Goal: Task Accomplishment & Management: Manage account settings

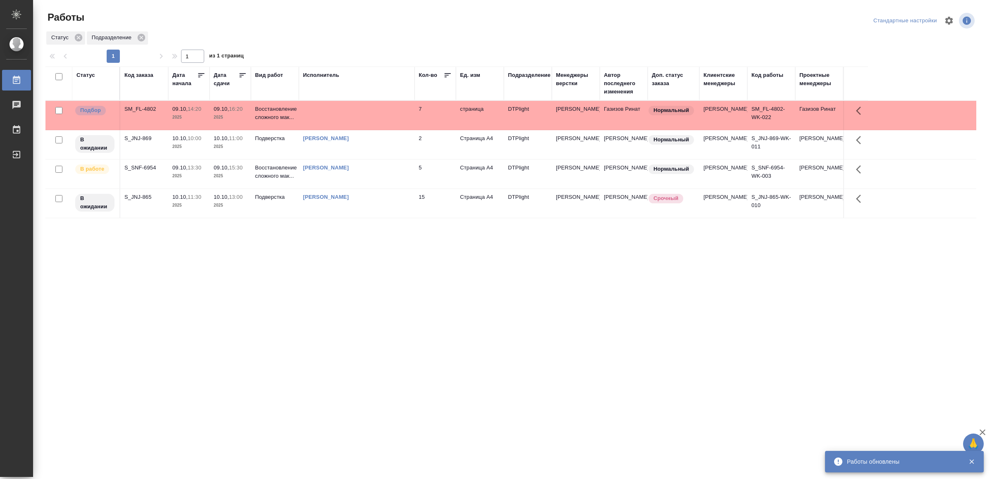
drag, startPoint x: 332, startPoint y: 316, endPoint x: 338, endPoint y: 315, distance: 5.4
drag, startPoint x: 397, startPoint y: 320, endPoint x: 407, endPoint y: 314, distance: 11.9
click at [313, 304] on div "Статус Код заказа Дата начала Дата сдачи Вид работ Исполнитель Кол-во Ед. изм П…" at bounding box center [510, 216] width 931 height 298
drag, startPoint x: 497, startPoint y: 340, endPoint x: 501, endPoint y: 330, distance: 10.6
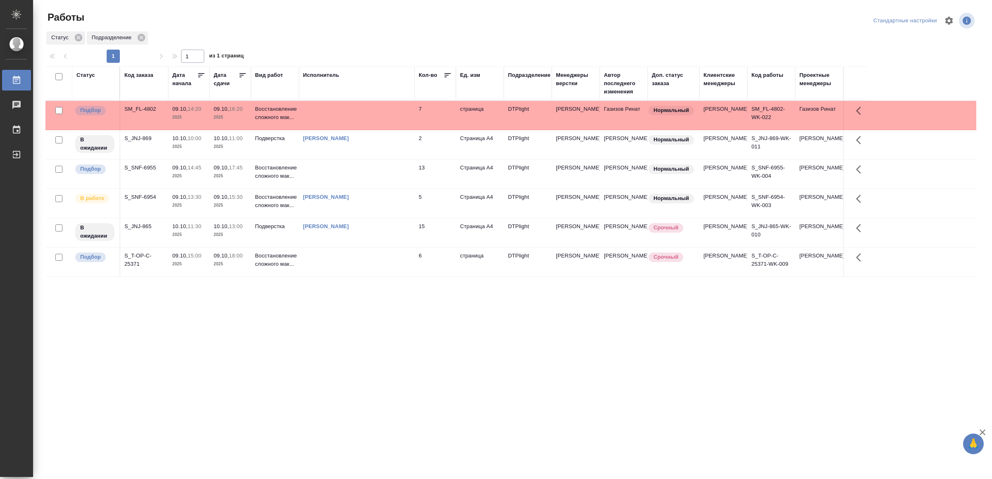
click at [358, 177] on td at bounding box center [357, 174] width 116 height 29
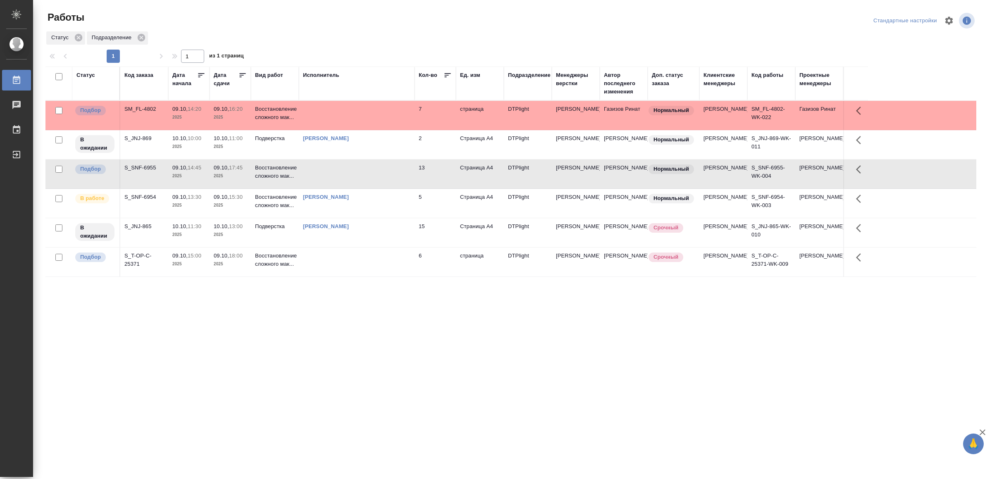
click at [358, 177] on td at bounding box center [357, 174] width 116 height 29
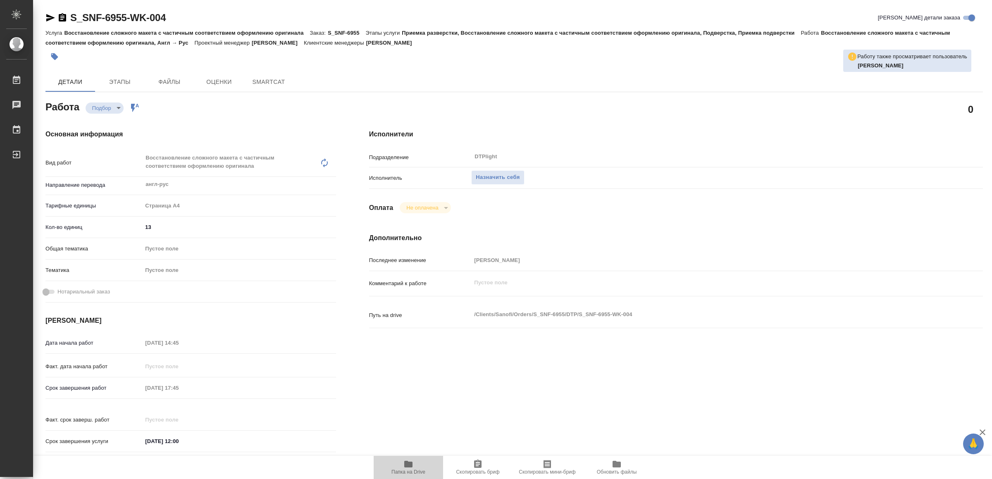
click at [411, 463] on icon "button" at bounding box center [408, 464] width 8 height 7
click at [500, 171] on button "Назначить себя" at bounding box center [497, 177] width 53 height 14
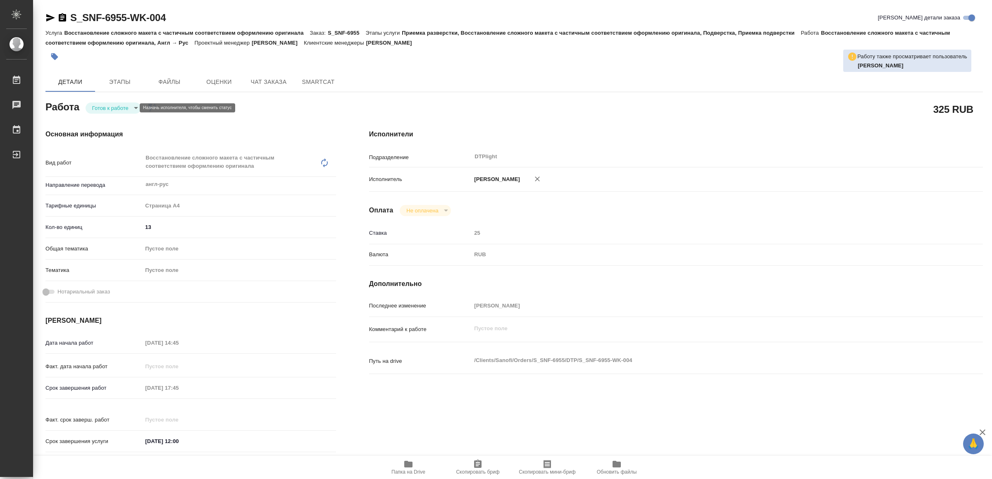
click at [120, 105] on body "🙏 .cls-1 fill:#fff; AWATERA Yamkovenko [PERSON_NAME] Работы Чаты График Выйти S…" at bounding box center [496, 239] width 992 height 479
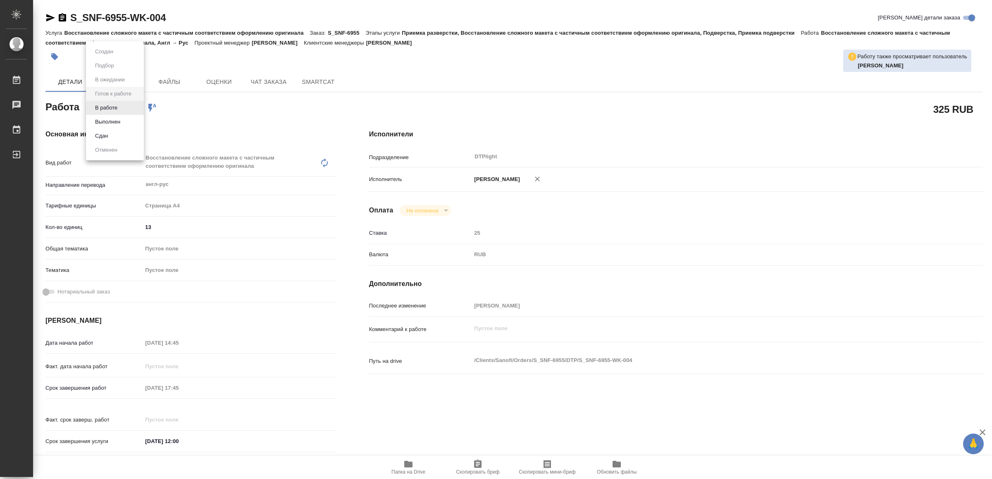
click at [120, 105] on button "В работе" at bounding box center [106, 107] width 27 height 9
type textarea "x"
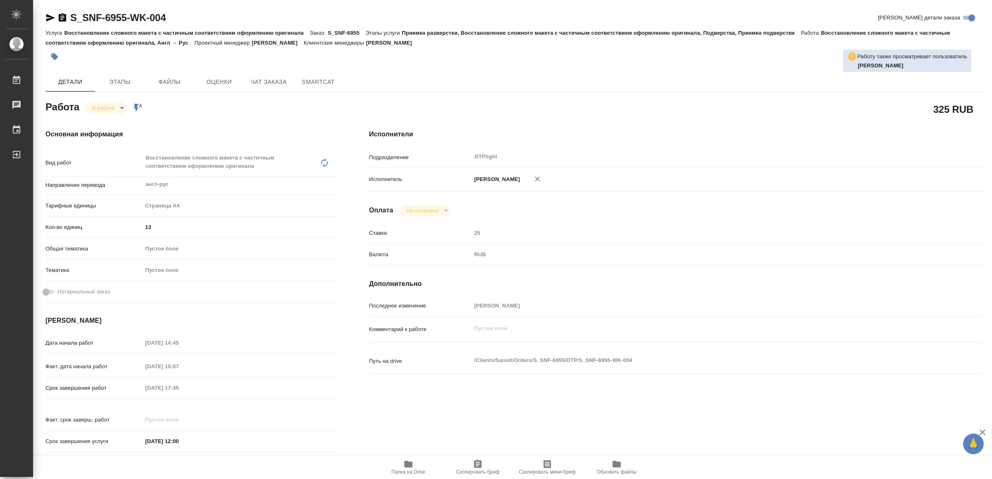
type textarea "x"
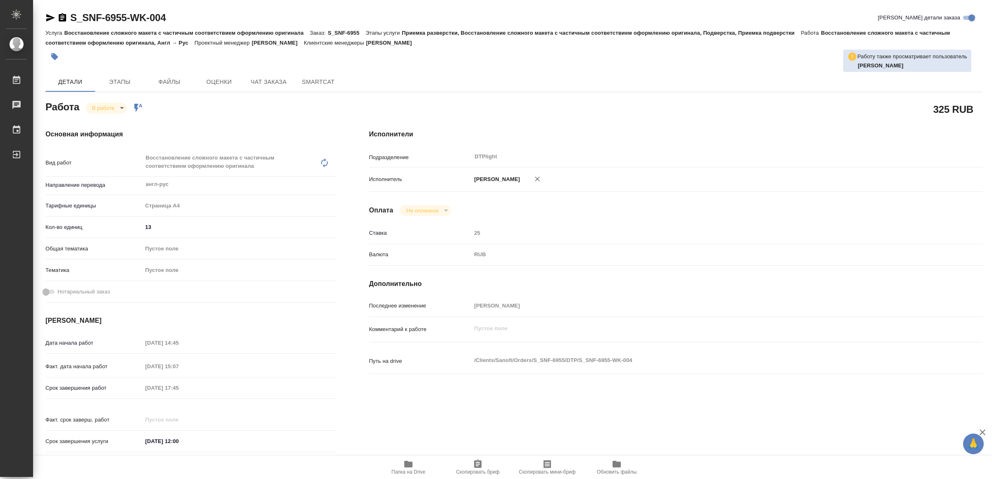
type textarea "x"
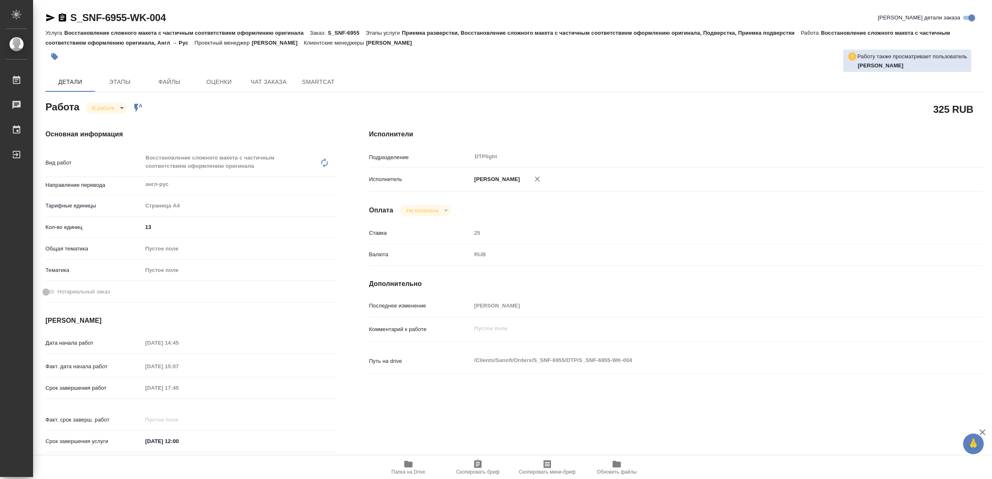
type textarea "x"
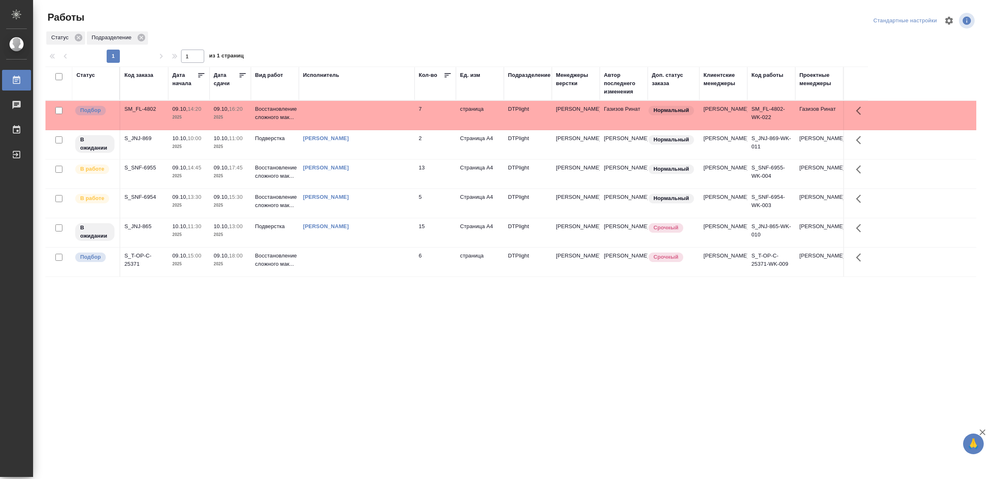
click at [353, 270] on td at bounding box center [357, 262] width 116 height 29
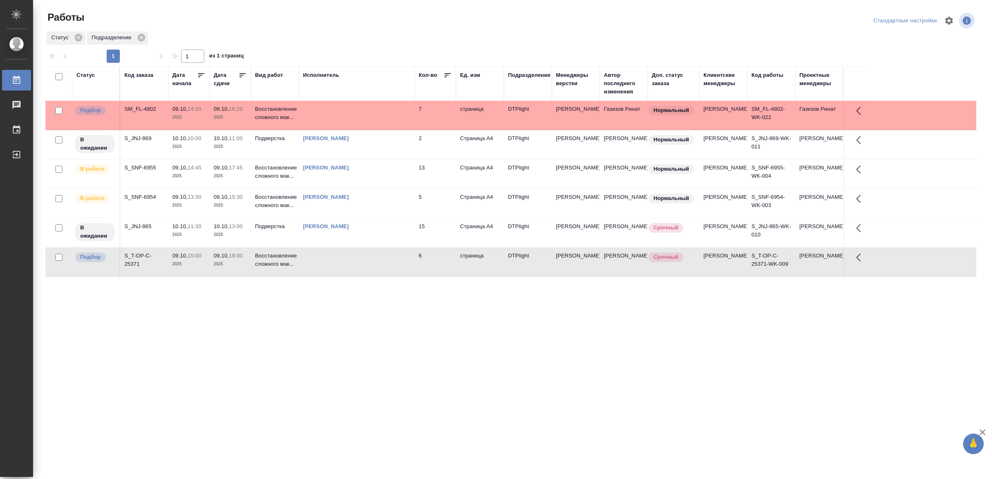
click at [353, 270] on td at bounding box center [357, 262] width 116 height 29
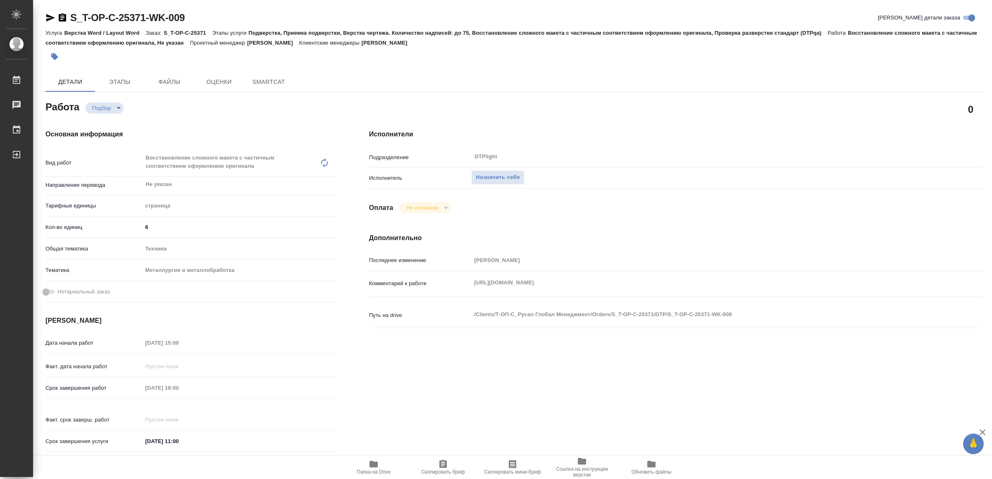
click at [370, 464] on icon "button" at bounding box center [374, 464] width 8 height 7
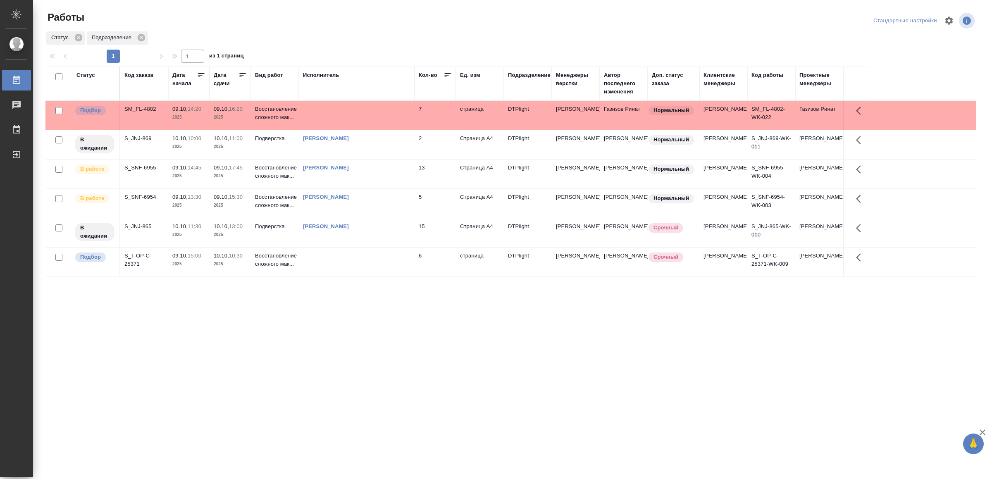
drag, startPoint x: 292, startPoint y: 361, endPoint x: 298, endPoint y: 356, distance: 7.9
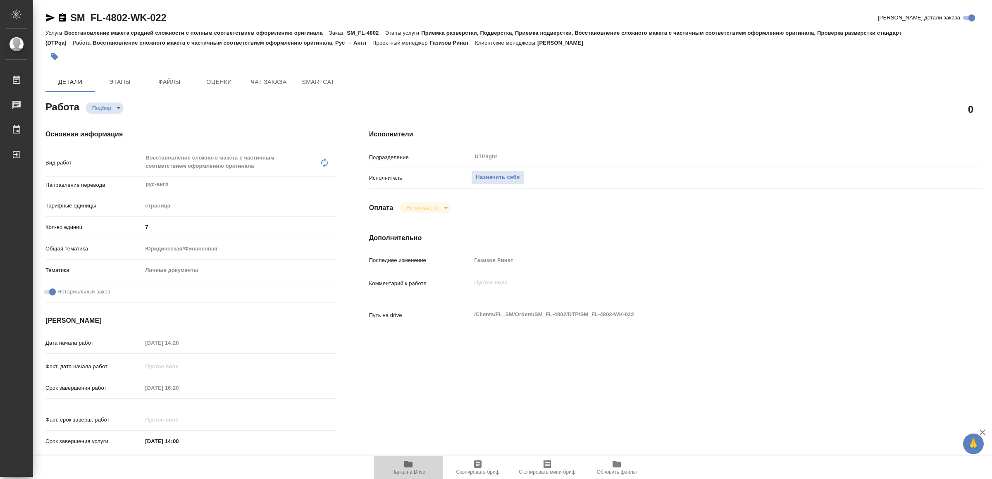
click at [416, 464] on span "Папка на Drive" at bounding box center [409, 467] width 60 height 16
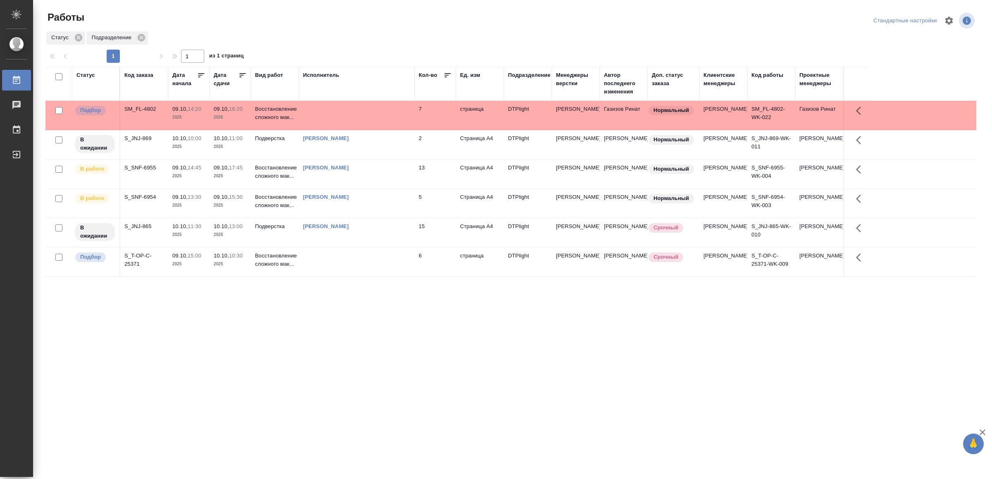
click at [390, 215] on td "[PERSON_NAME]" at bounding box center [357, 203] width 116 height 29
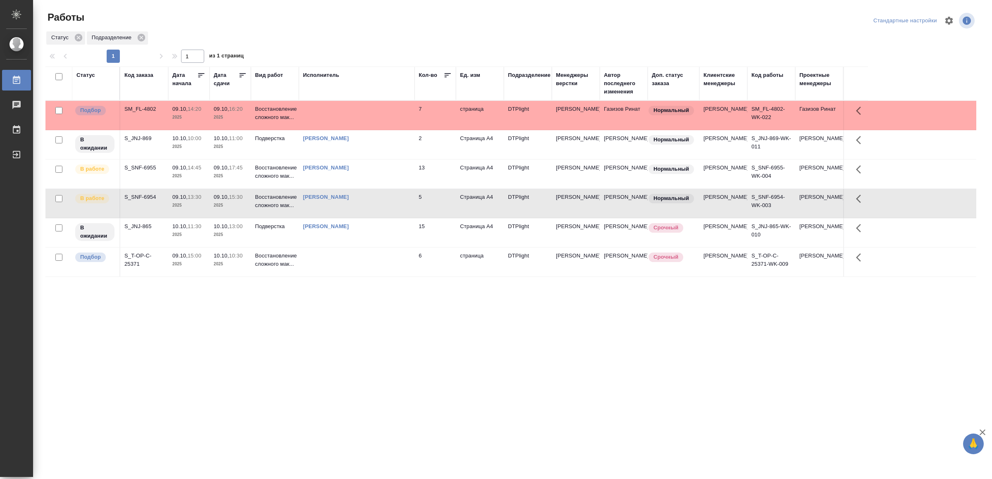
click at [390, 215] on td "[PERSON_NAME]" at bounding box center [357, 203] width 116 height 29
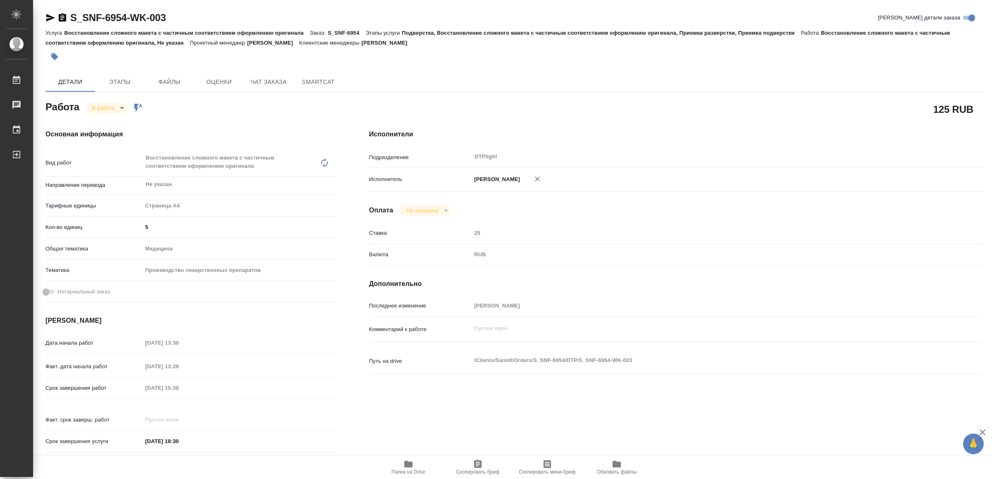
click at [414, 468] on span "Папка на Drive" at bounding box center [409, 467] width 60 height 16
click at [46, 14] on icon "button" at bounding box center [50, 18] width 10 height 10
click at [105, 105] on body "🙏 .cls-1 fill:#fff; AWATERA Yamkovenko [PERSON_NAME] Работы 0 Чаты График Выйти…" at bounding box center [496, 239] width 992 height 479
click at [108, 118] on button "Выполнен" at bounding box center [108, 121] width 30 height 9
type textarea "x"
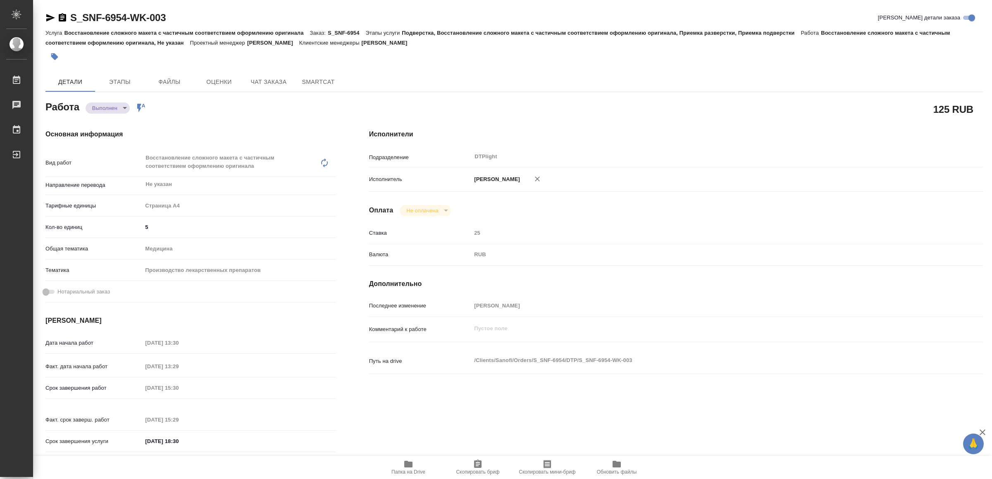
type textarea "x"
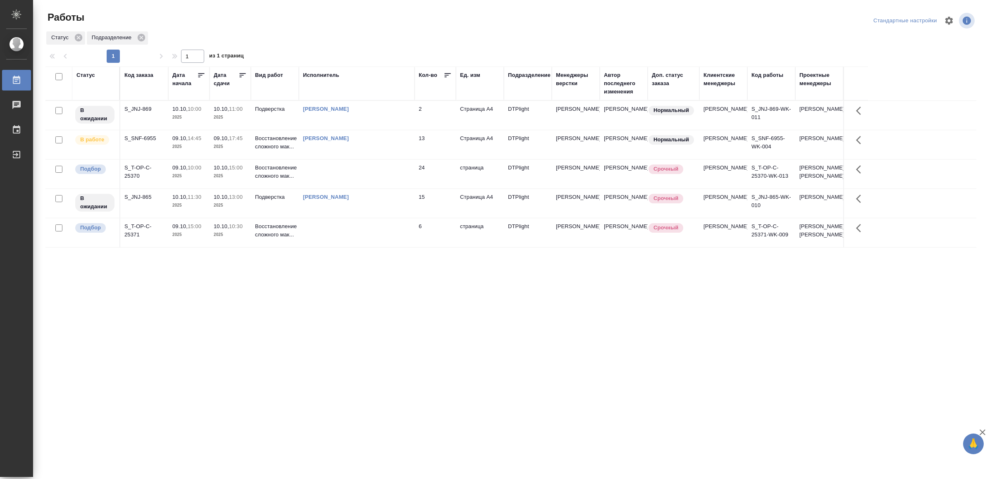
click at [383, 143] on div "Ямковенко Вера" at bounding box center [357, 138] width 108 height 8
click at [383, 143] on div "[PERSON_NAME]" at bounding box center [357, 138] width 108 height 8
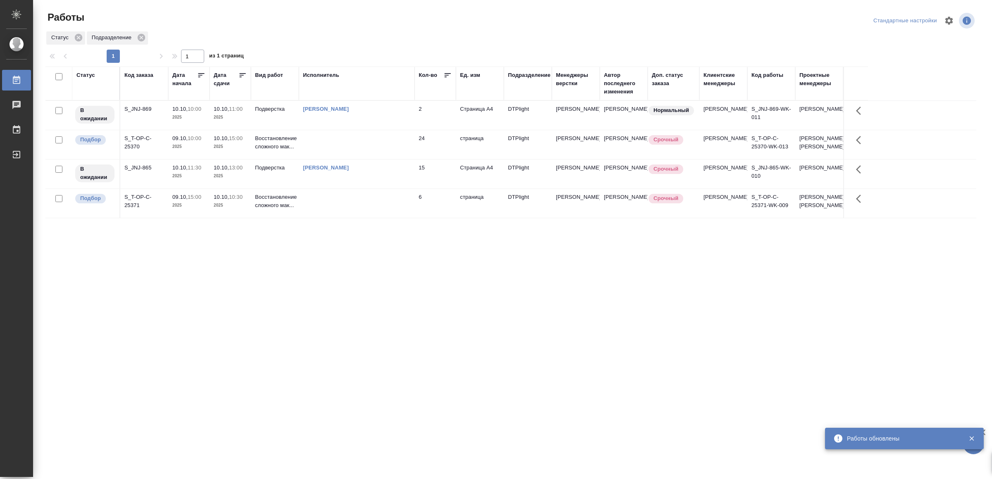
click at [392, 141] on td at bounding box center [357, 144] width 116 height 29
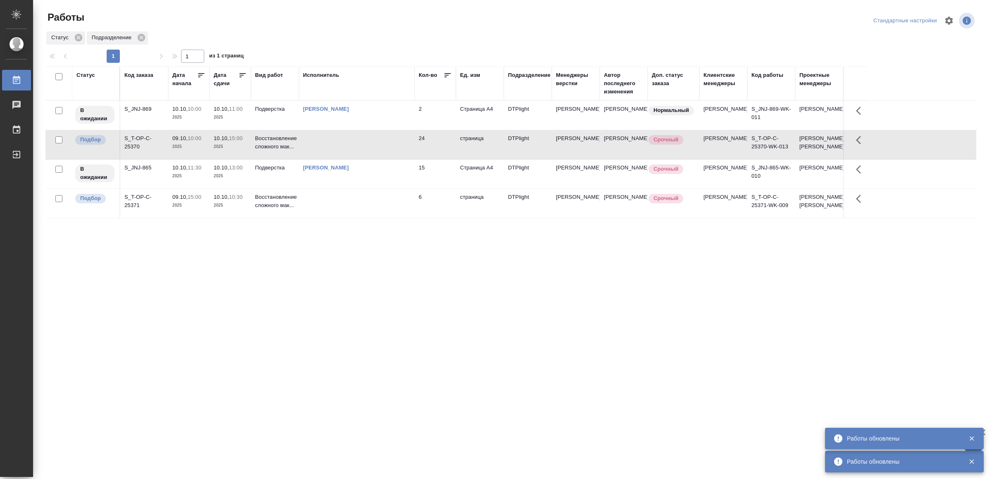
click at [356, 218] on td at bounding box center [357, 203] width 116 height 29
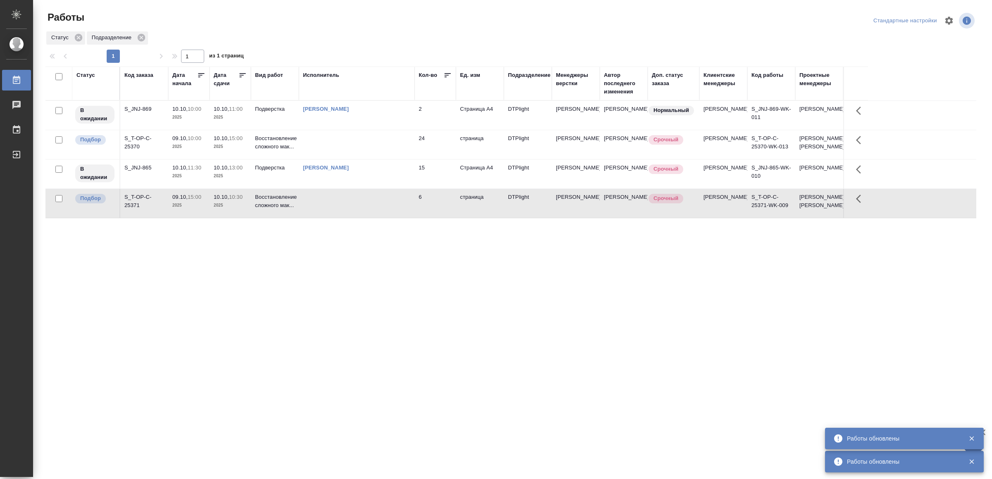
click at [356, 218] on td at bounding box center [357, 203] width 116 height 29
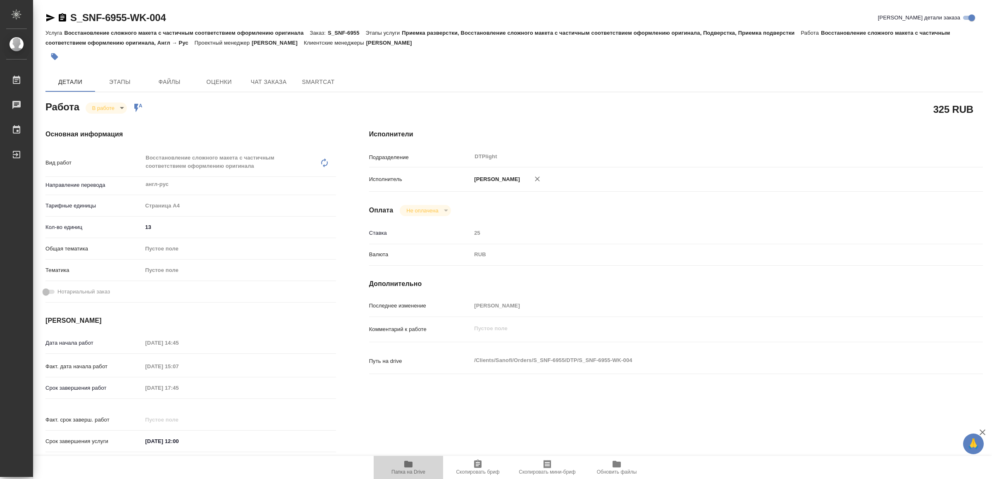
click at [406, 470] on span "Папка на Drive" at bounding box center [409, 472] width 34 height 6
click at [48, 14] on icon "button" at bounding box center [50, 18] width 10 height 10
click at [108, 102] on body "🙏 .cls-1 fill:#fff; AWATERA Yamkovenko Vera Работы 0 Чаты График Выйти S_SNF-69…" at bounding box center [496, 239] width 992 height 479
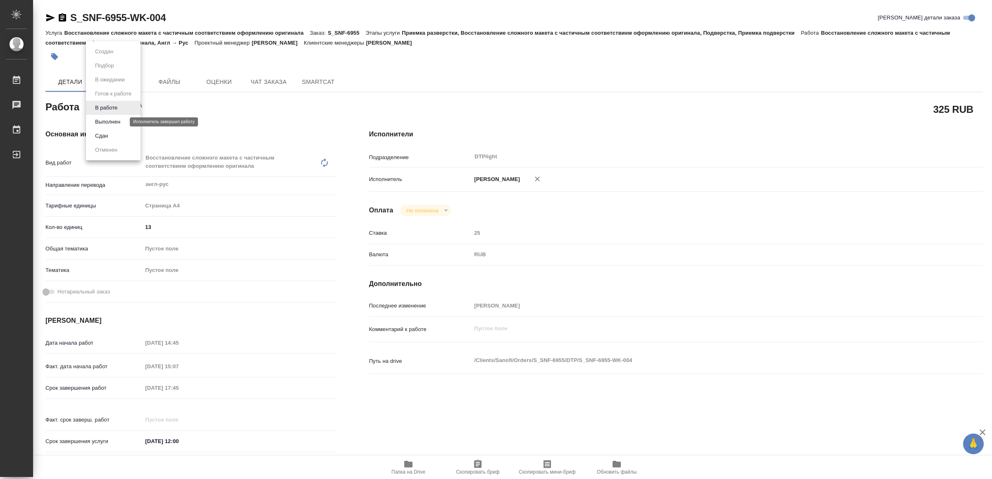
click at [112, 122] on button "Выполнен" at bounding box center [108, 121] width 30 height 9
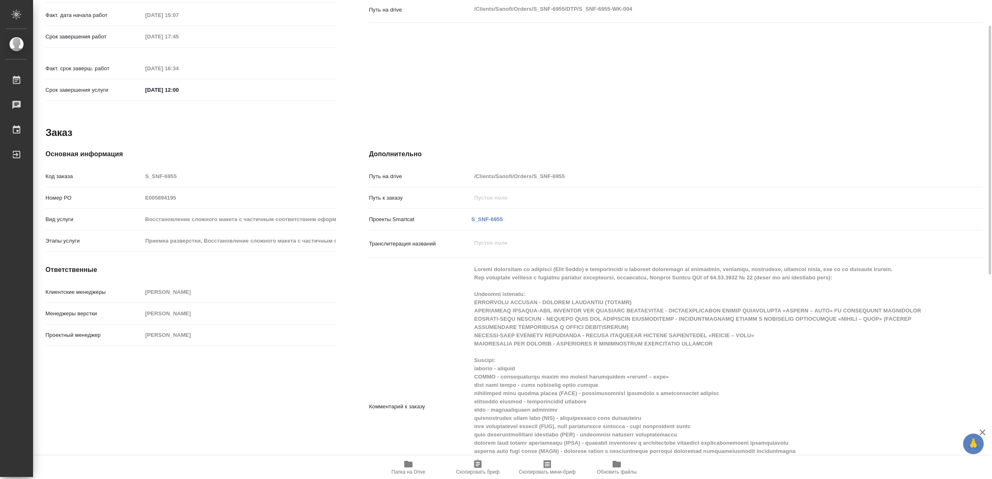
type textarea "x"
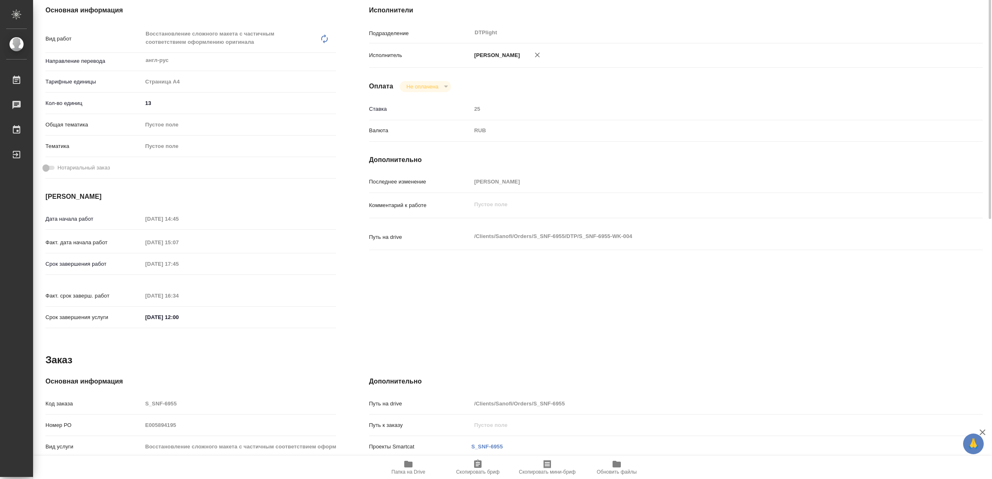
scroll to position [0, 0]
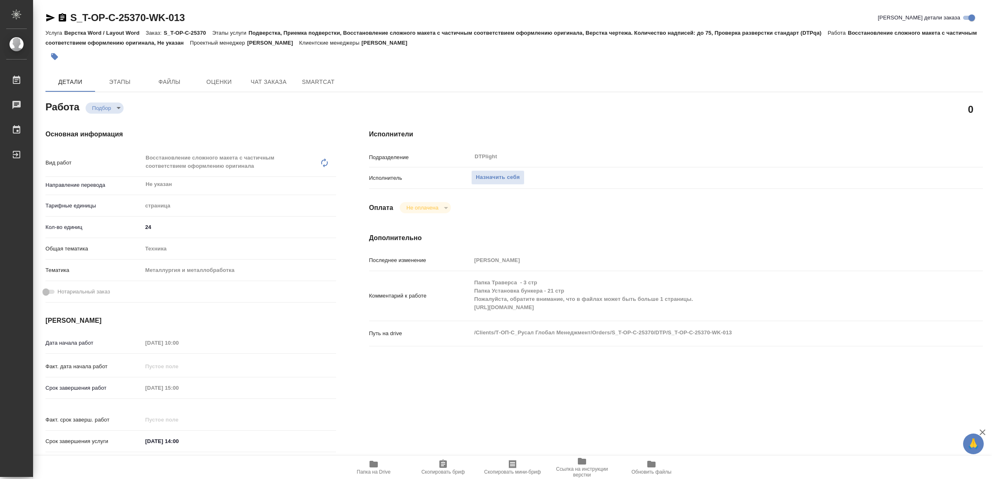
click at [382, 464] on span "Папка на Drive" at bounding box center [374, 467] width 60 height 16
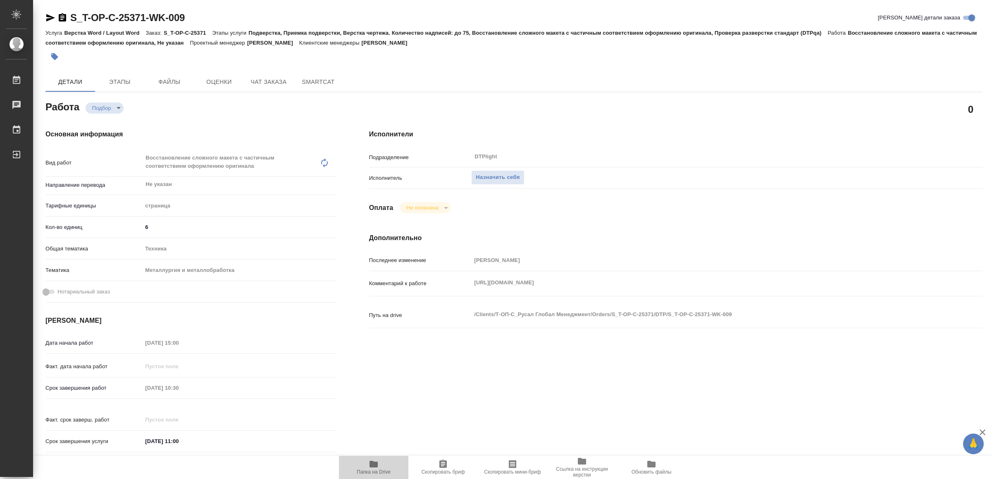
click at [373, 462] on icon "button" at bounding box center [374, 464] width 8 height 7
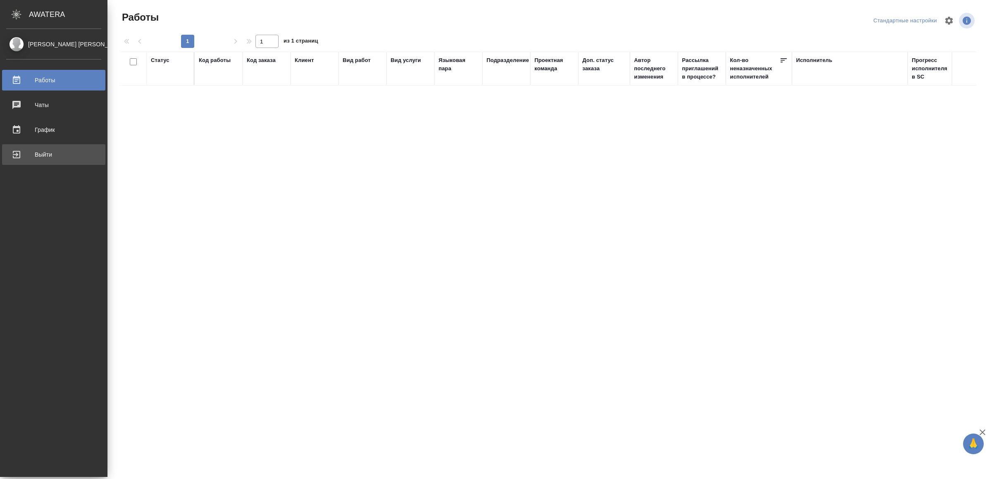
click at [23, 154] on div "Выйти" at bounding box center [53, 154] width 95 height 12
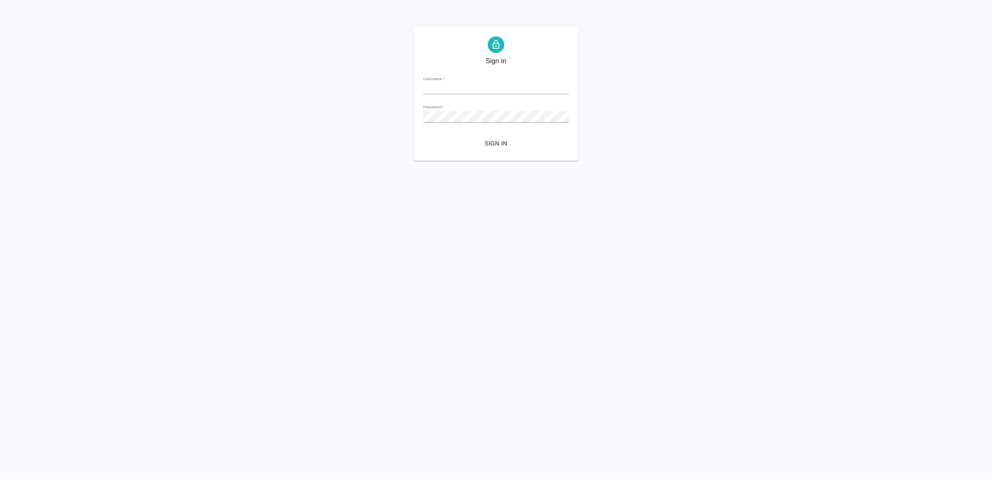
type input "v.yamkovenko@awatera.com"
click at [480, 140] on span "Sign in" at bounding box center [496, 144] width 132 height 10
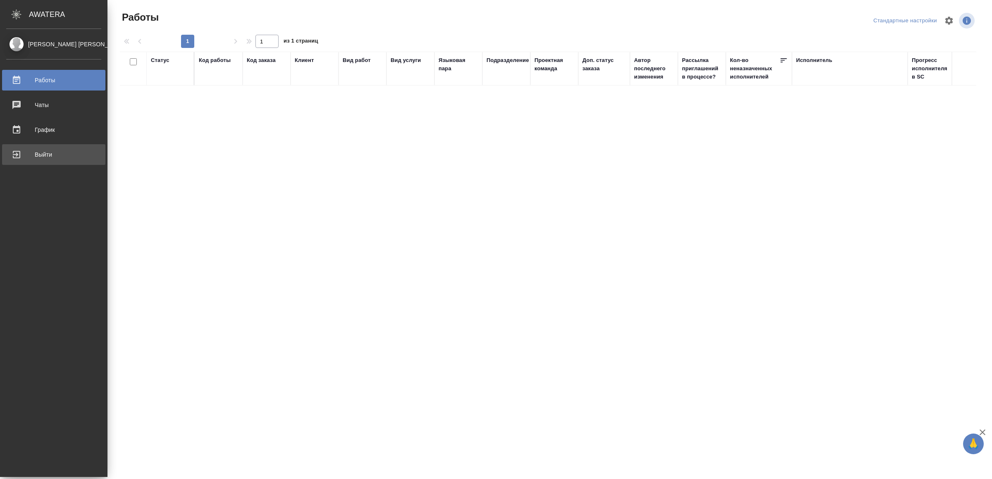
click at [21, 158] on div "Выйти" at bounding box center [53, 154] width 95 height 12
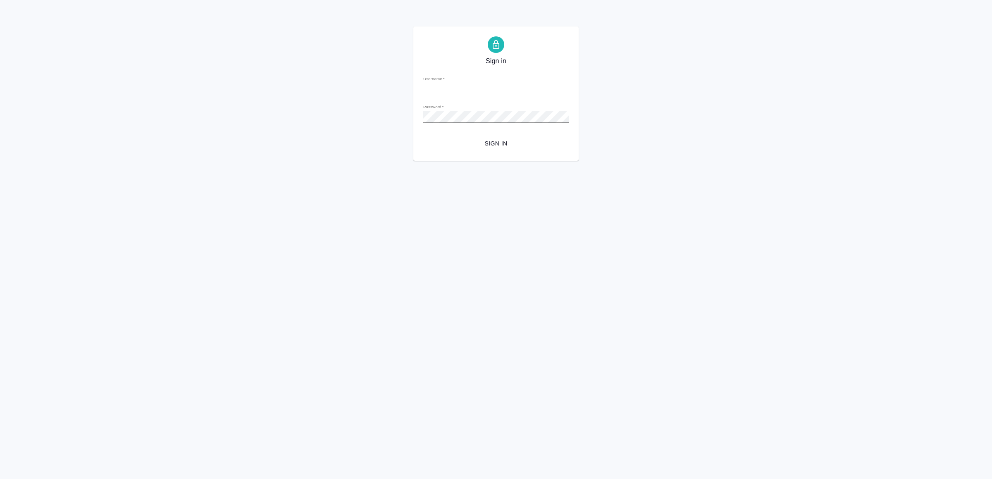
type input "v.yamkovenko@awatera.com"
click at [535, 143] on span "Sign in" at bounding box center [496, 144] width 132 height 10
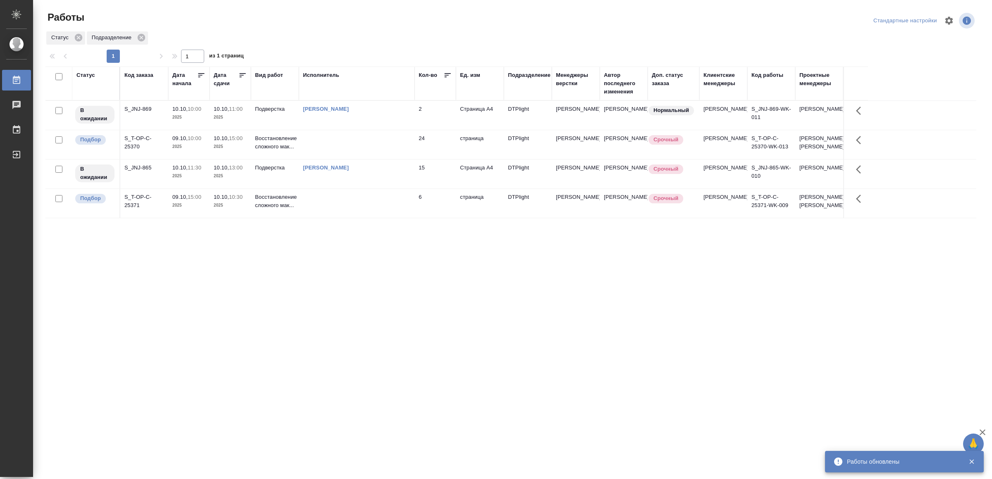
drag, startPoint x: 196, startPoint y: 267, endPoint x: 205, endPoint y: 272, distance: 10.0
click at [340, 209] on td at bounding box center [357, 203] width 116 height 29
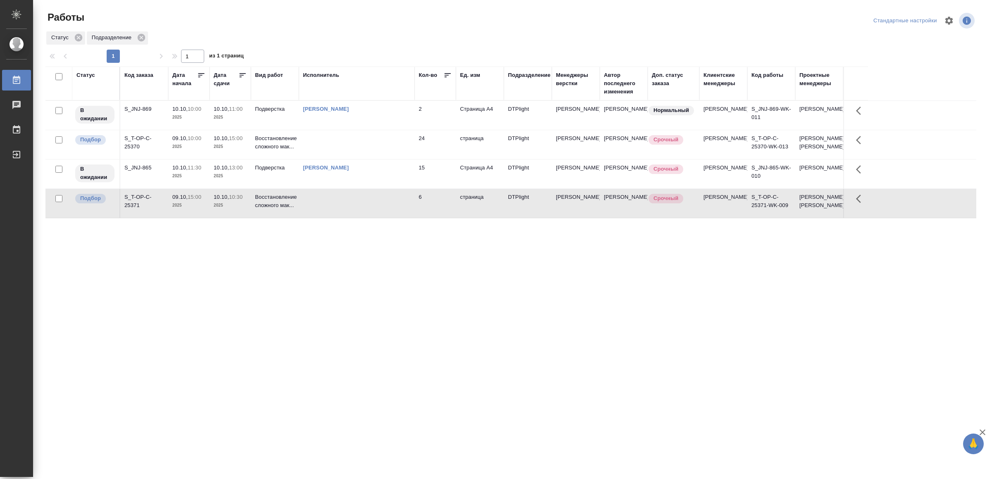
click at [340, 209] on td at bounding box center [357, 203] width 116 height 29
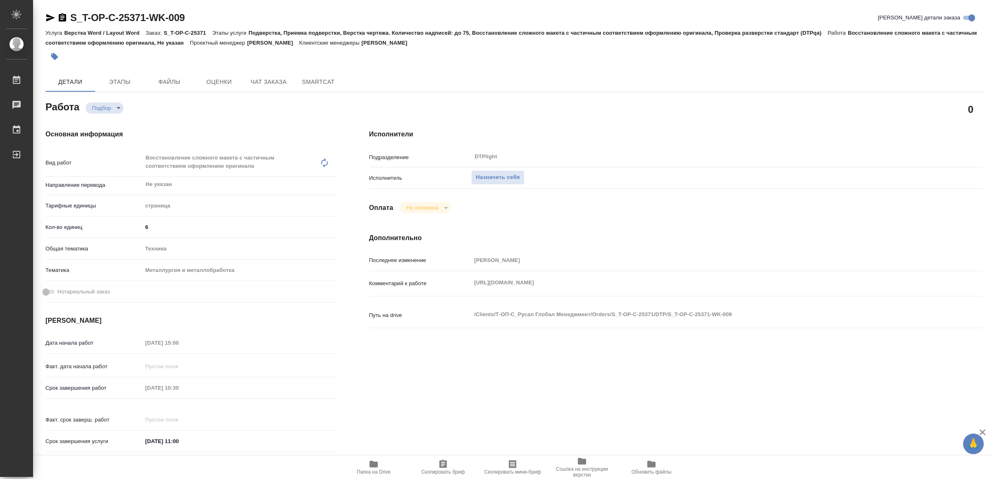
click at [469, 285] on div "Комментарий к работе [URL][DOMAIN_NAME] x" at bounding box center [676, 284] width 614 height 18
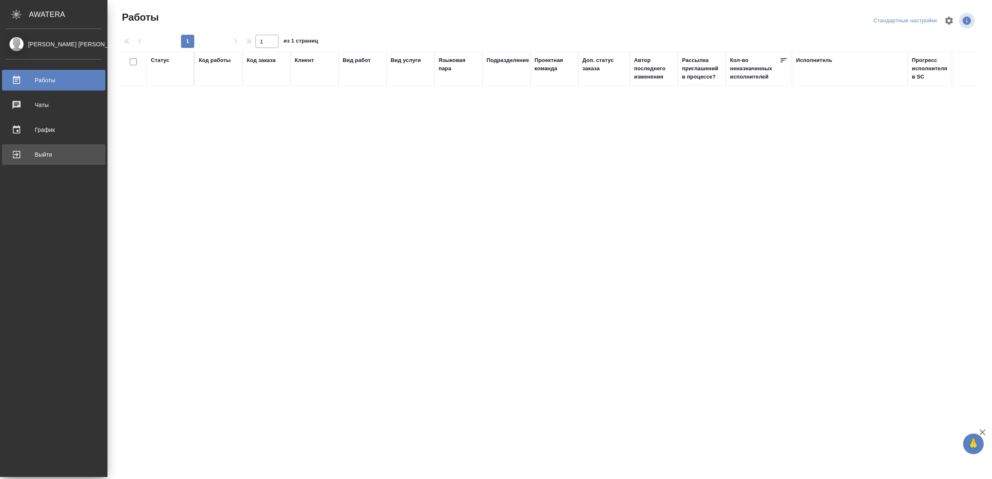
click at [19, 149] on div "Выйти" at bounding box center [53, 154] width 95 height 12
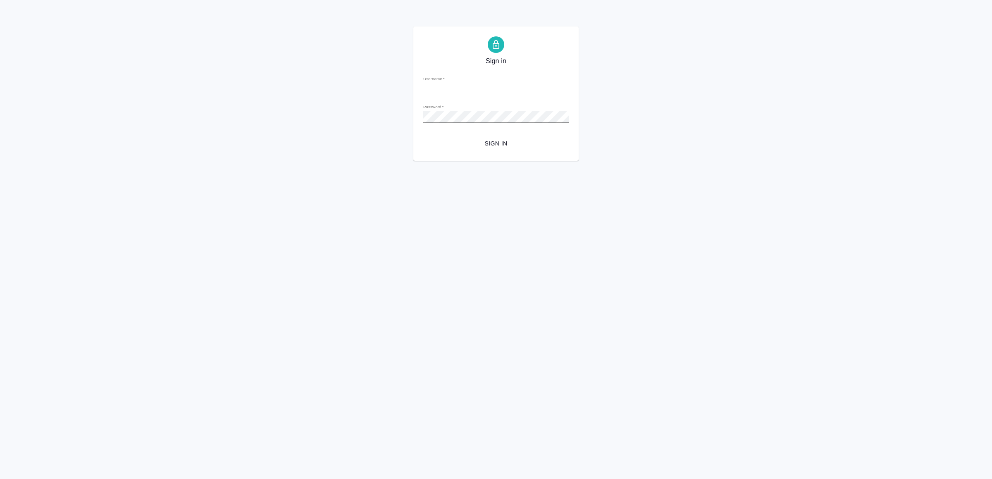
type input "v.yamkovenko@awatera.com"
click at [481, 138] on button "Sign in" at bounding box center [496, 143] width 146 height 15
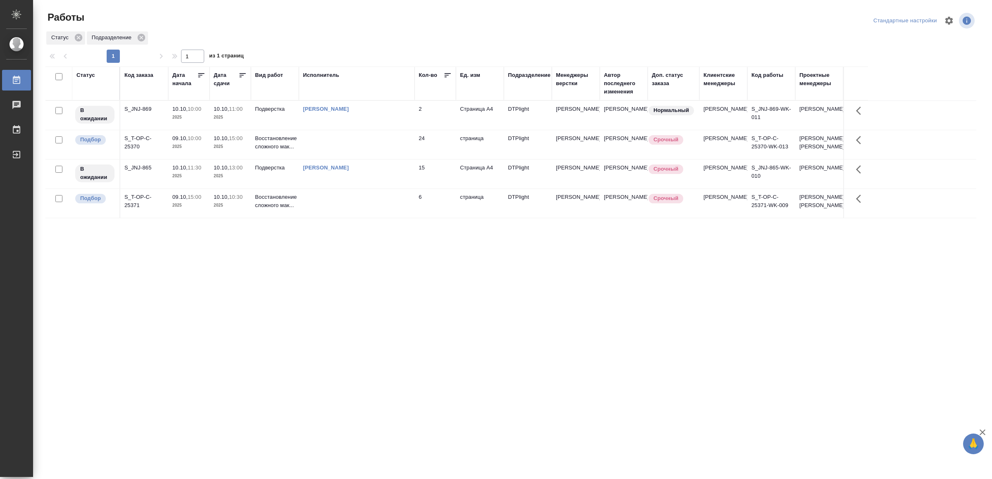
drag, startPoint x: 408, startPoint y: 282, endPoint x: 407, endPoint y: 287, distance: 5.5
click at [375, 144] on td at bounding box center [357, 144] width 116 height 29
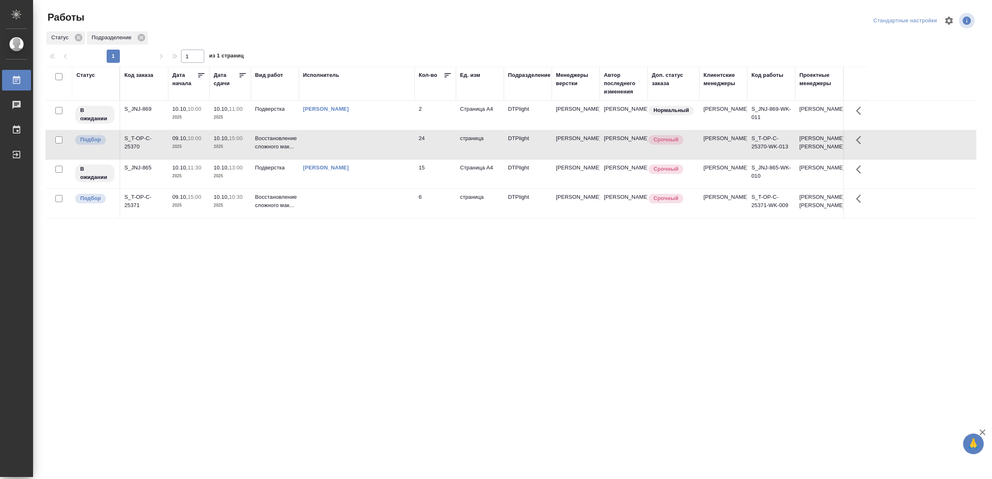
click at [373, 218] on td at bounding box center [357, 203] width 116 height 29
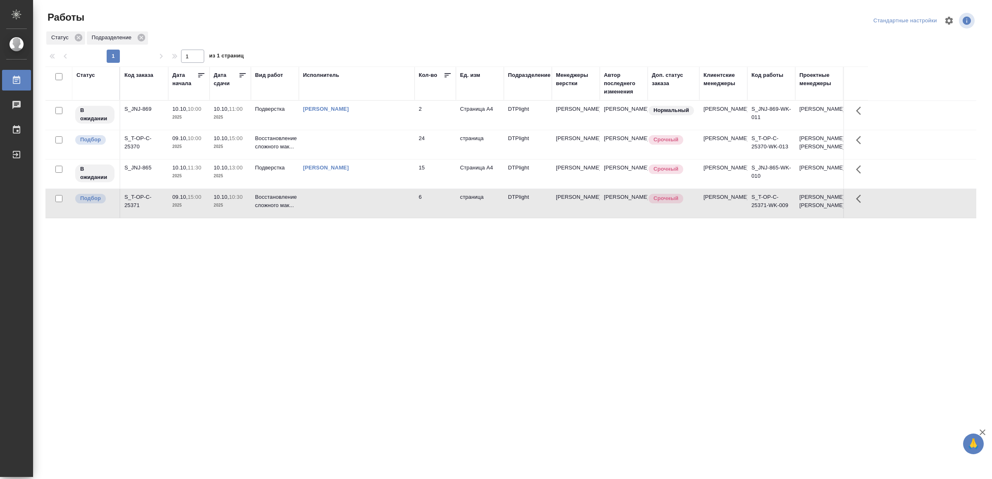
click at [373, 218] on td at bounding box center [357, 203] width 116 height 29
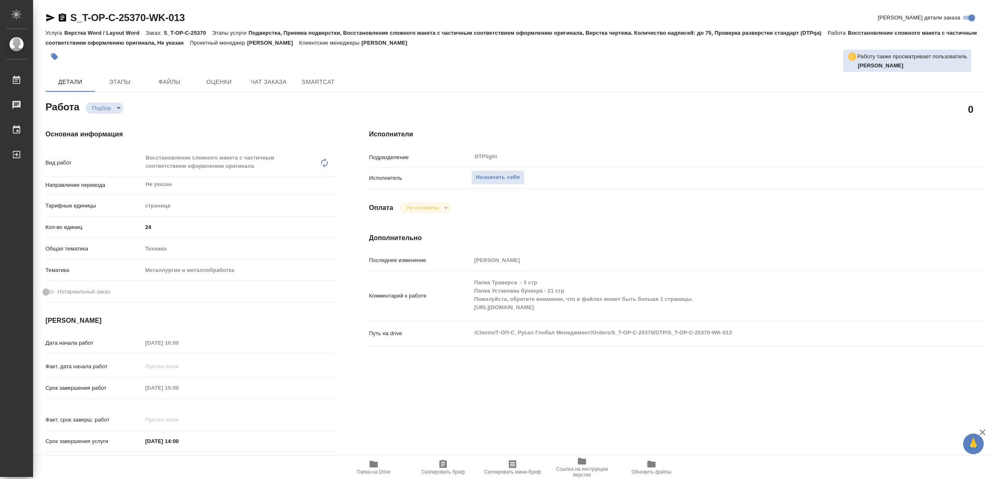
click at [379, 468] on span "Папка на Drive" at bounding box center [374, 467] width 60 height 16
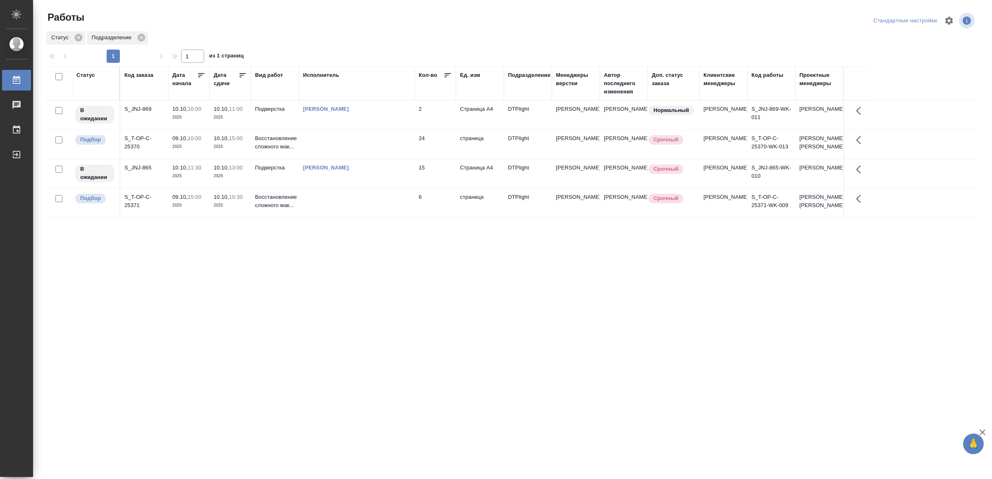
drag, startPoint x: 318, startPoint y: 337, endPoint x: 327, endPoint y: 329, distance: 11.4
drag, startPoint x: 411, startPoint y: 298, endPoint x: 412, endPoint y: 294, distance: 4.3
drag, startPoint x: 368, startPoint y: 342, endPoint x: 381, endPoint y: 328, distance: 18.4
click at [365, 143] on td at bounding box center [357, 144] width 116 height 29
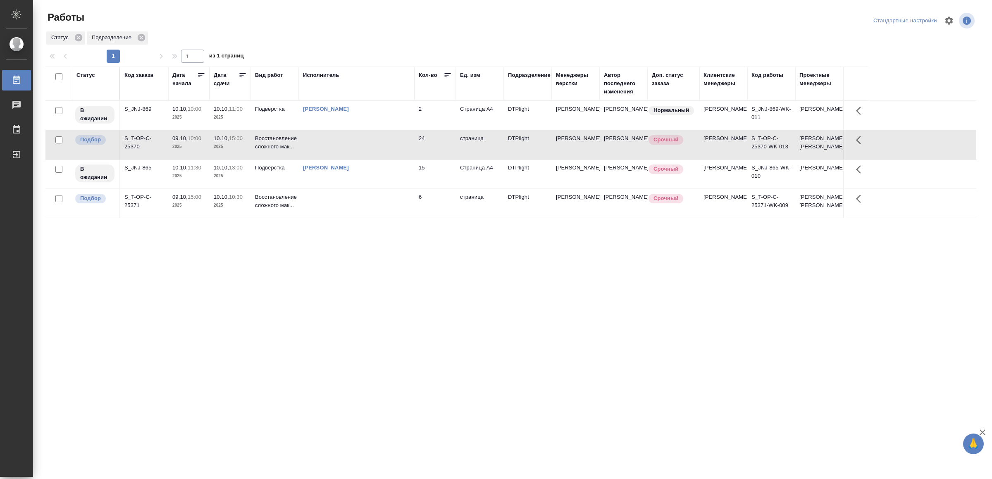
click at [365, 144] on td at bounding box center [357, 144] width 116 height 29
click at [356, 218] on td at bounding box center [357, 203] width 116 height 29
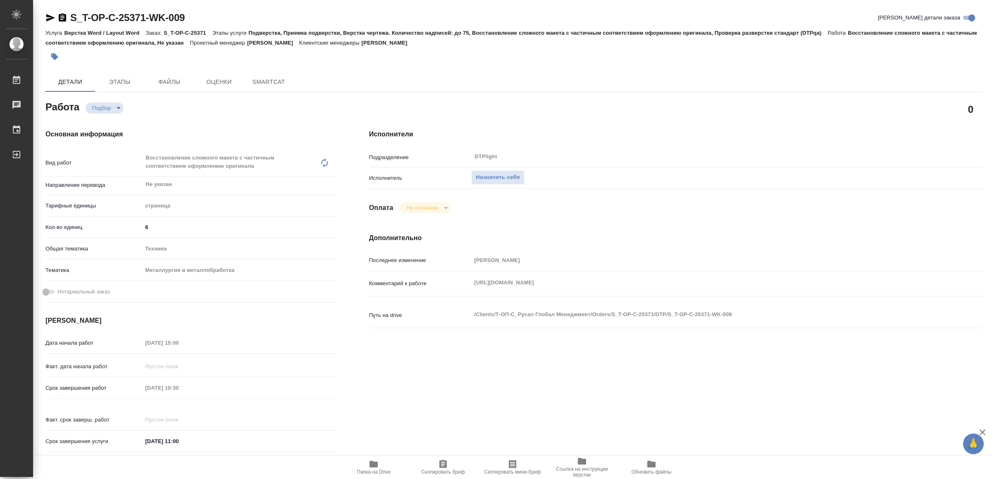
type textarea "x"
